Goal: Check status: Check status

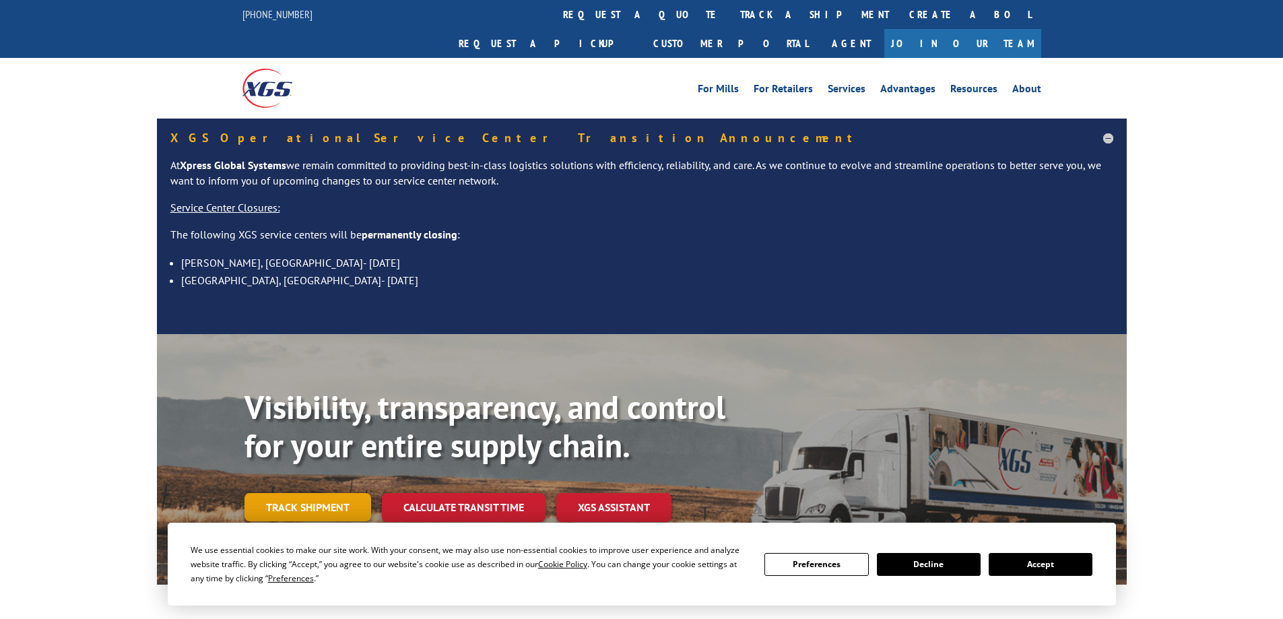
click at [300, 513] on div "Visibility, transparency, and control for your entire supply chain. Track shipm…" at bounding box center [686, 482] width 883 height 188
drag, startPoint x: 1036, startPoint y: 563, endPoint x: 1000, endPoint y: 561, distance: 35.8
click at [1034, 563] on button "Accept" at bounding box center [1041, 564] width 104 height 23
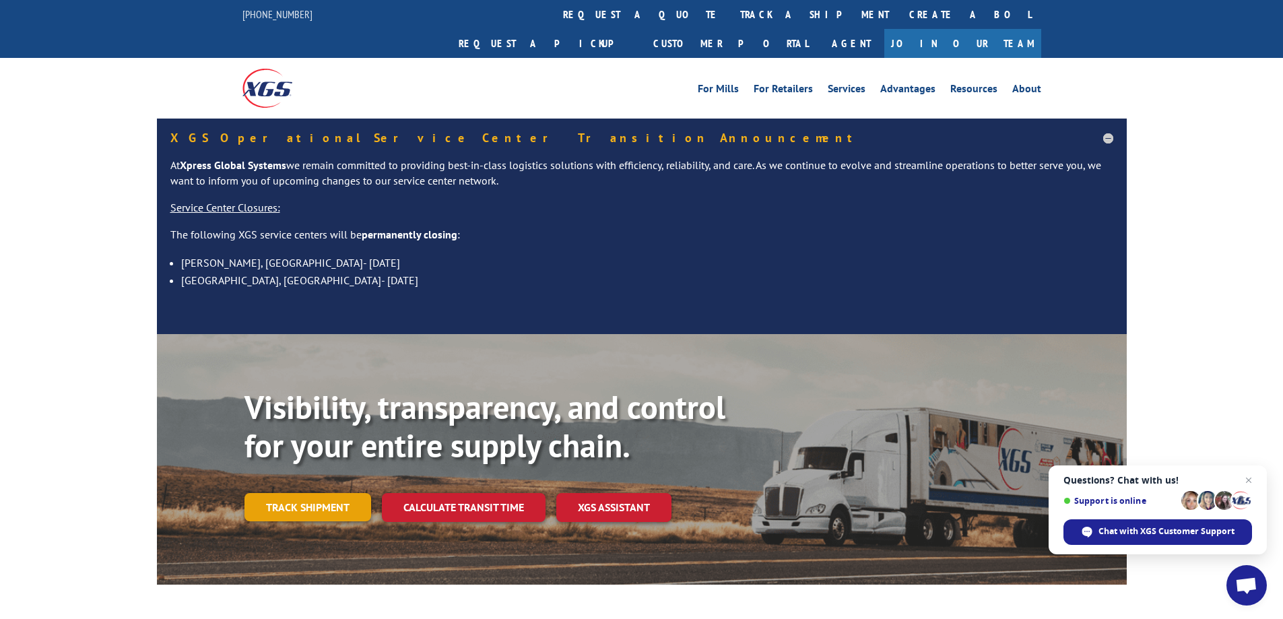
click at [315, 493] on link "Track shipment" at bounding box center [308, 507] width 127 height 28
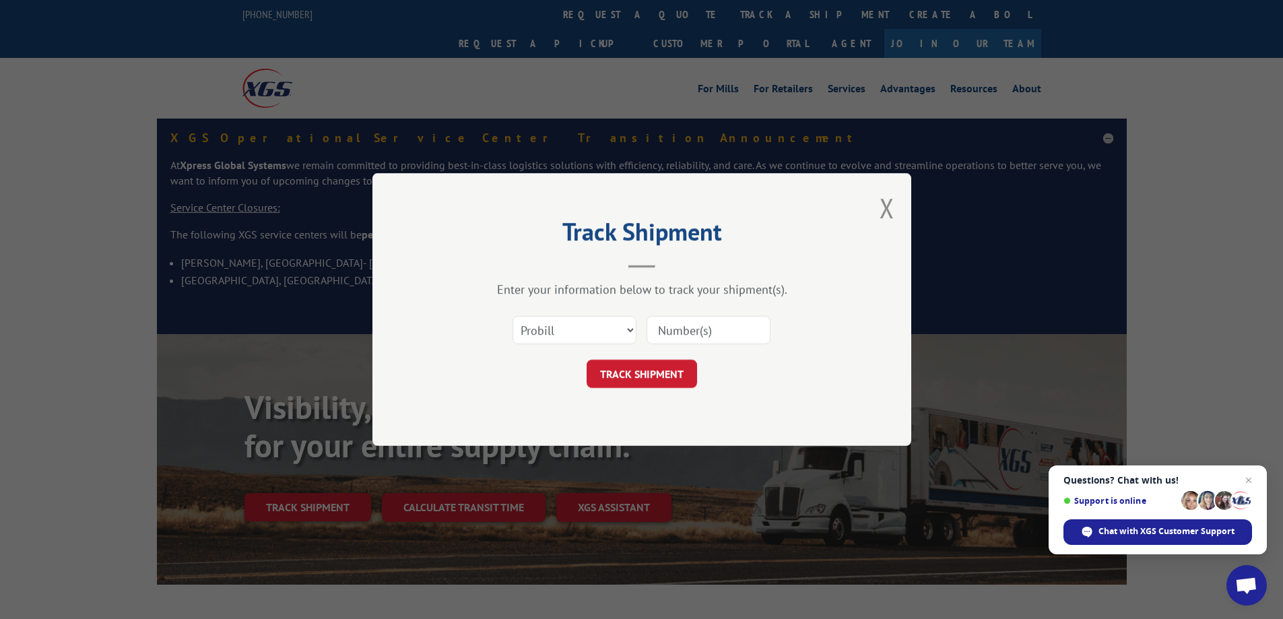
click at [699, 325] on input at bounding box center [709, 330] width 124 height 28
paste input "15340373"
type input "15340373"
click at [627, 329] on select "Select category... Probill BOL PO" at bounding box center [575, 330] width 124 height 28
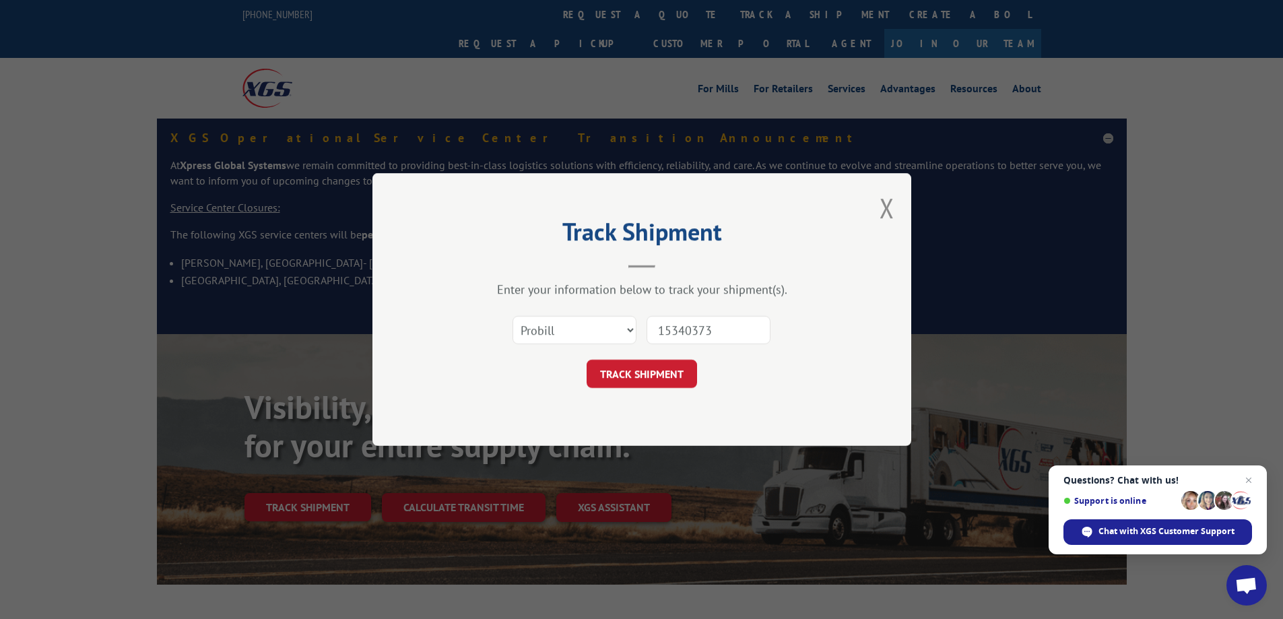
click at [634, 378] on button "TRACK SHIPMENT" at bounding box center [642, 374] width 110 height 28
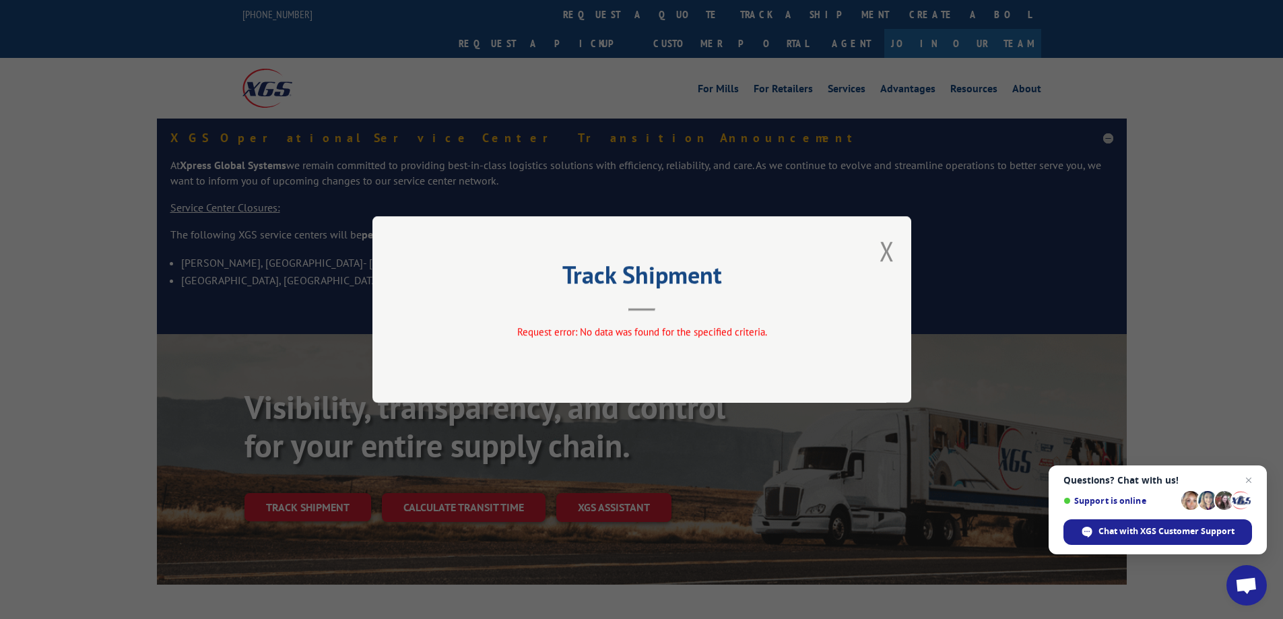
click at [709, 290] on h2 "Track Shipment" at bounding box center [642, 278] width 404 height 26
drag, startPoint x: 889, startPoint y: 247, endPoint x: 824, endPoint y: 266, distance: 67.6
click at [888, 247] on button "Close modal" at bounding box center [887, 251] width 15 height 36
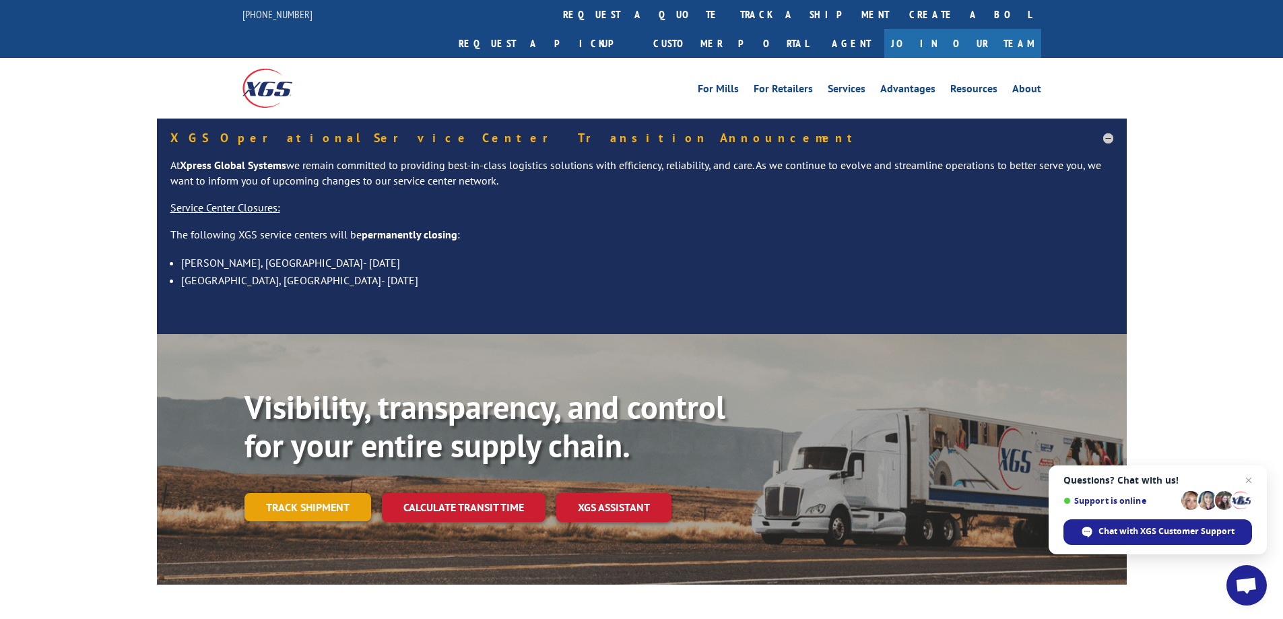
click at [277, 493] on link "Track shipment" at bounding box center [308, 507] width 127 height 28
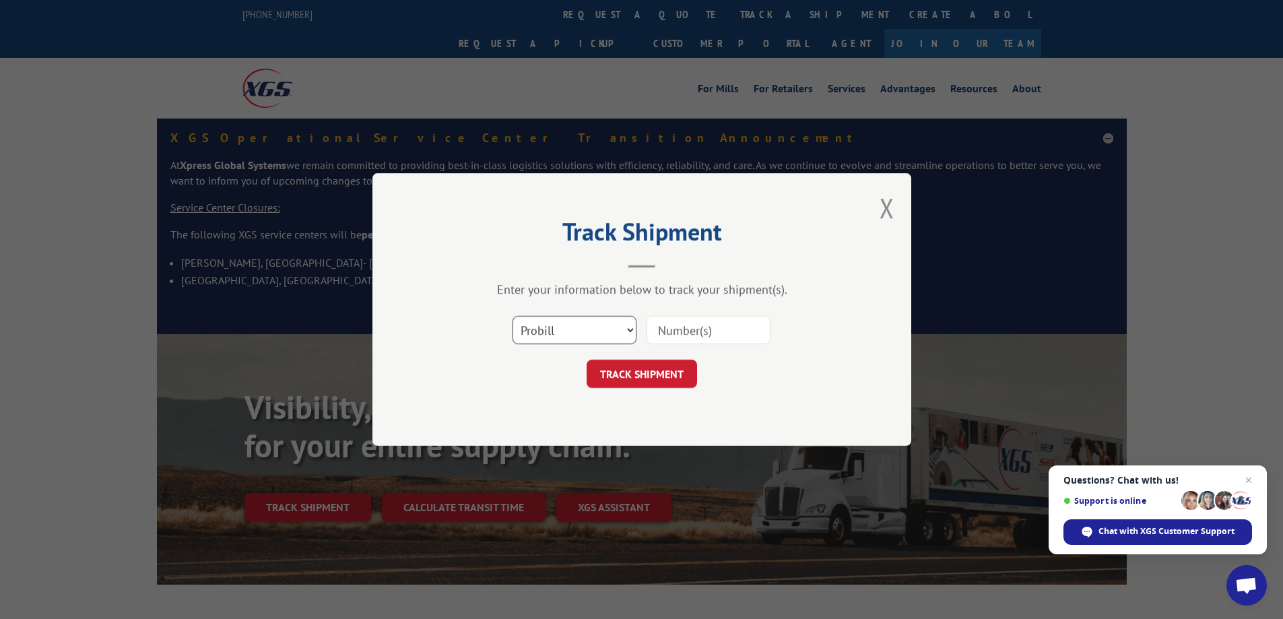
click at [571, 330] on select "Select category... Probill BOL PO" at bounding box center [575, 330] width 124 height 28
select select "bol"
click at [513, 316] on select "Select category... Probill BOL PO" at bounding box center [575, 330] width 124 height 28
click at [709, 331] on input at bounding box center [709, 330] width 124 height 28
paste input "15340373"
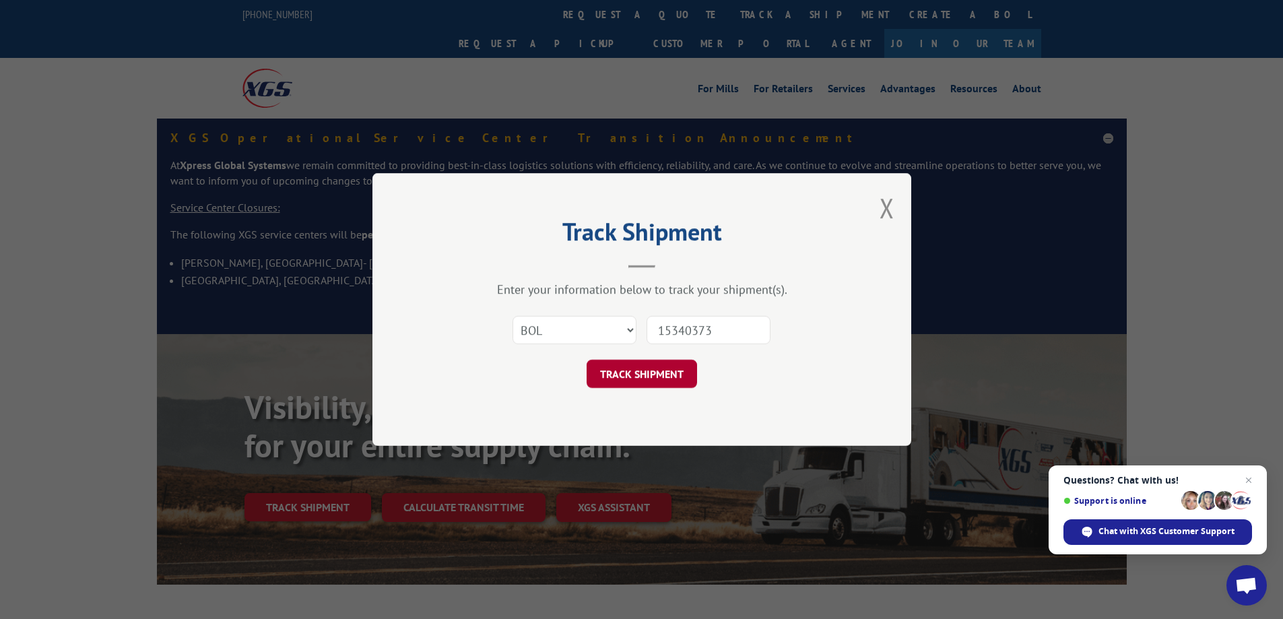
type input "15340373"
click at [667, 373] on button "TRACK SHIPMENT" at bounding box center [642, 374] width 110 height 28
